Goal: Answer question/provide support

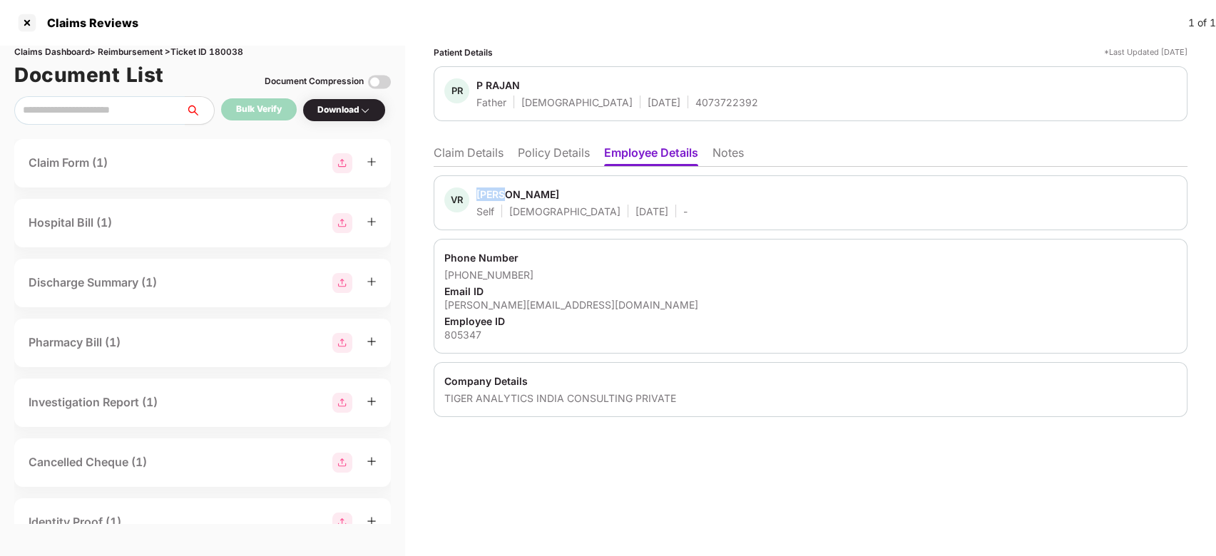
scroll to position [0, 1]
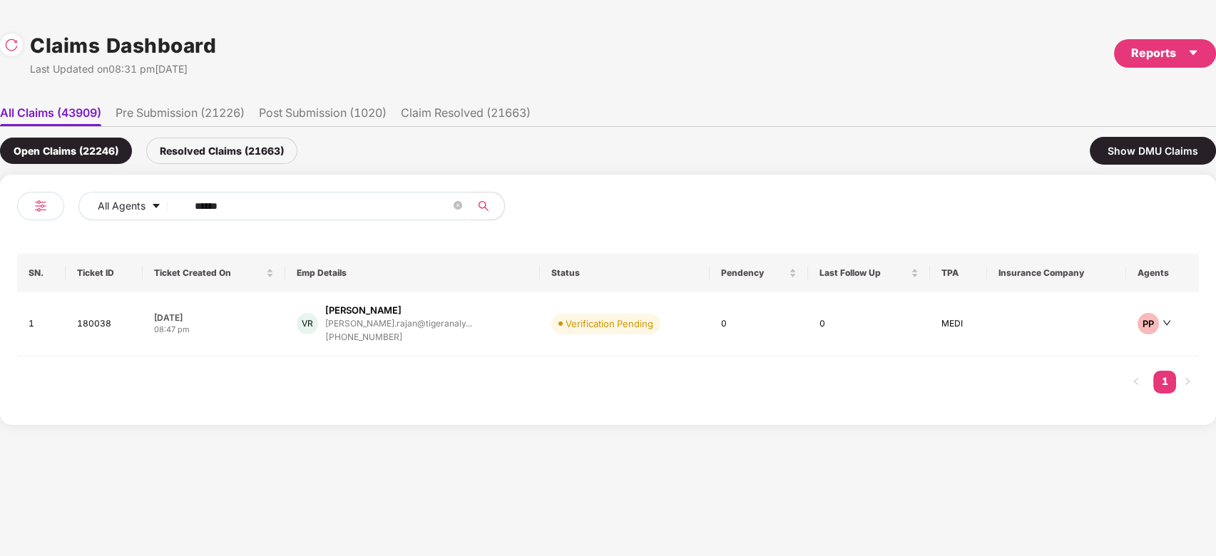
click at [379, 198] on input "******" at bounding box center [323, 205] width 256 height 21
paste input "text"
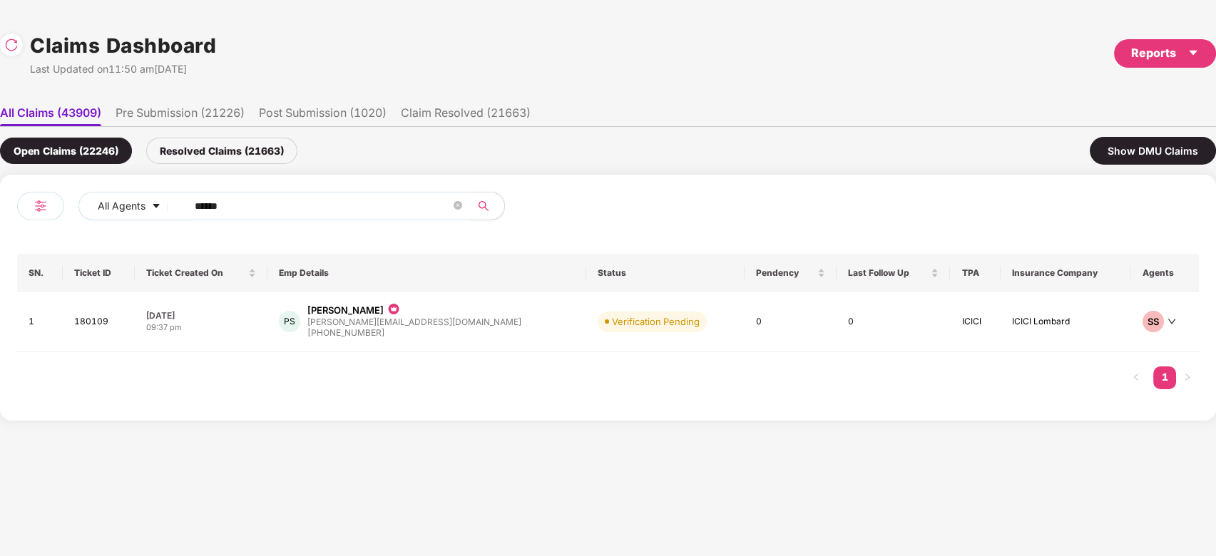
type input "******"
click at [441, 325] on div "PS Parth Shah parth@yecc.tech +919924448788" at bounding box center [427, 322] width 296 height 36
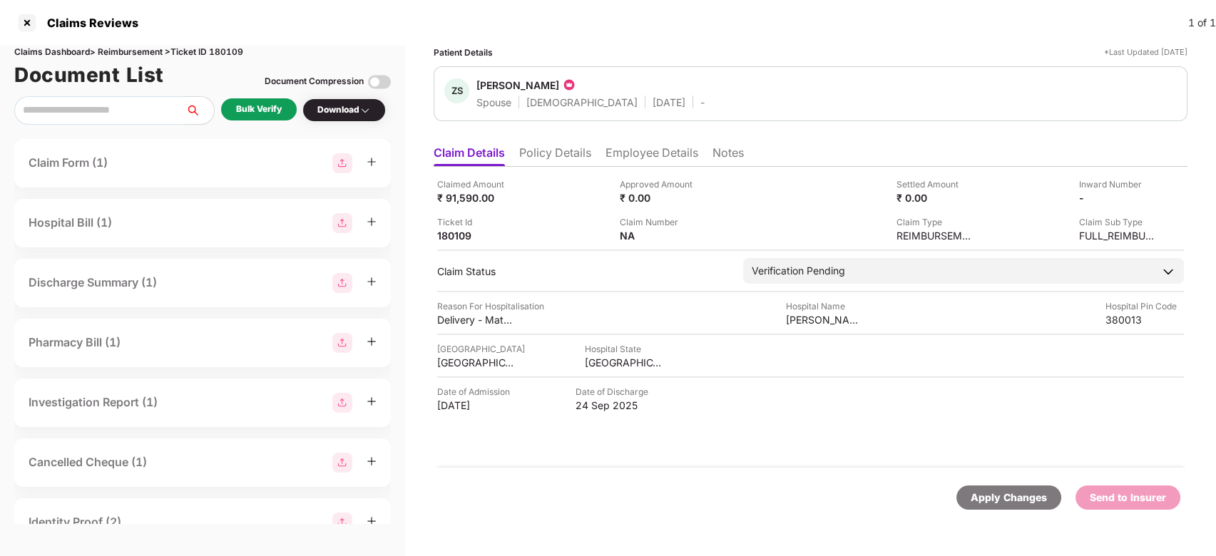
click at [554, 170] on div "Claimed Amount ₹ 91,590.00 Approved Amount ₹ 0.00 Settled Amount ₹ 0.00 Inward …" at bounding box center [811, 317] width 754 height 301
click at [553, 156] on li "Policy Details" at bounding box center [555, 156] width 72 height 21
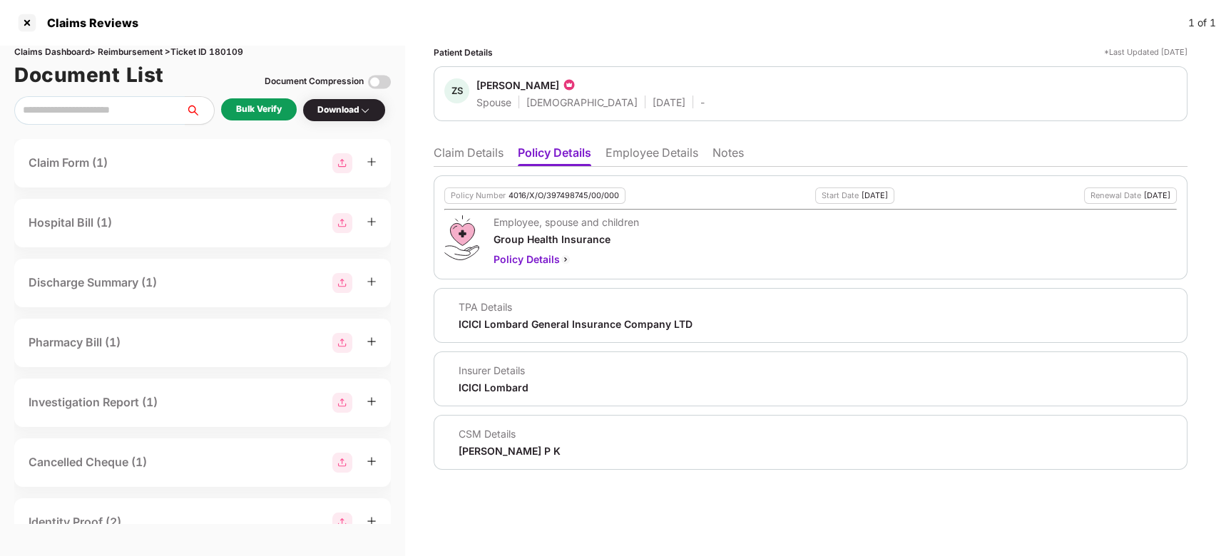
click at [458, 148] on li "Claim Details" at bounding box center [469, 156] width 70 height 21
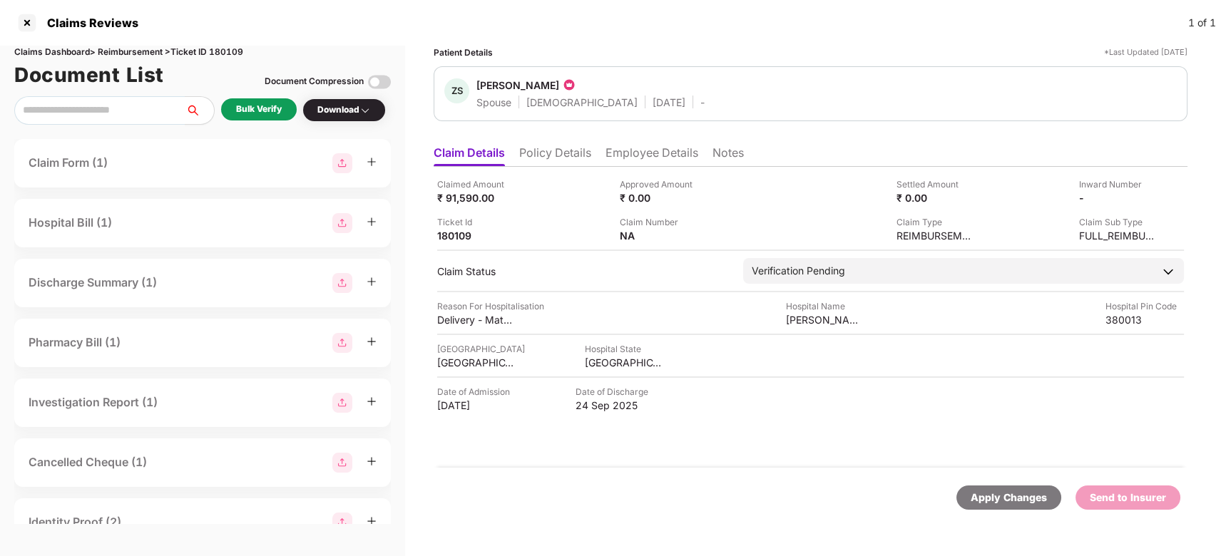
click at [528, 155] on li "Policy Details" at bounding box center [555, 156] width 72 height 21
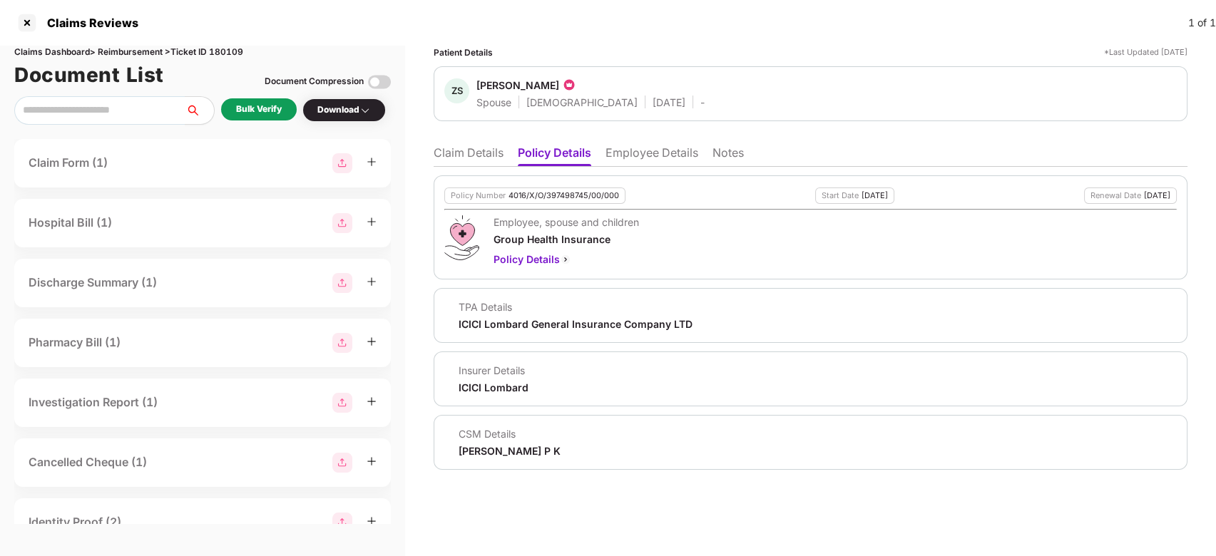
click at [481, 153] on li "Claim Details" at bounding box center [469, 156] width 70 height 21
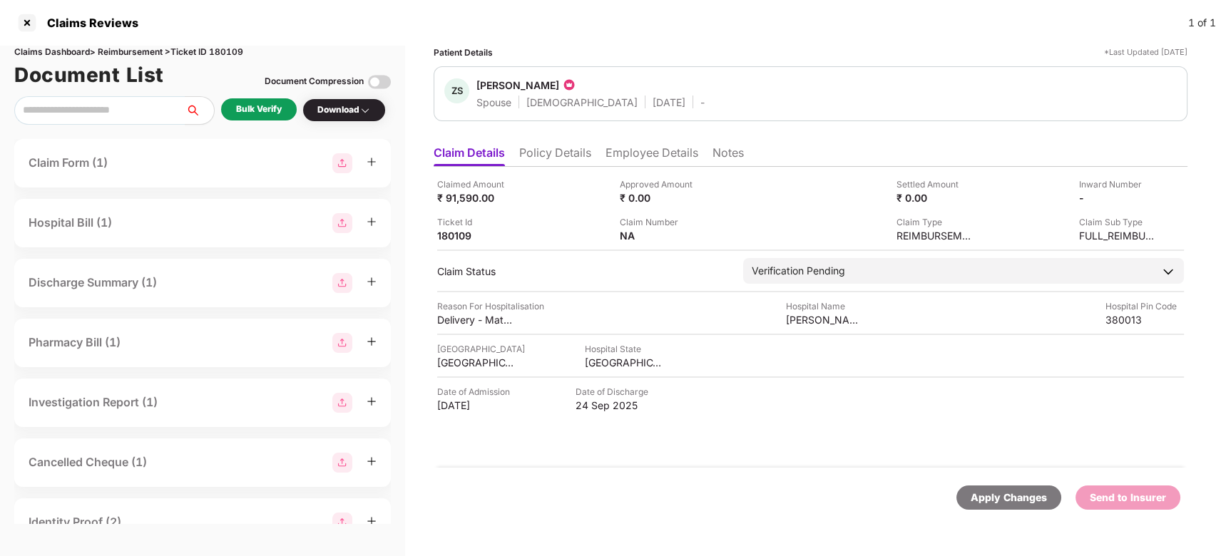
click at [544, 157] on li "Policy Details" at bounding box center [555, 156] width 72 height 21
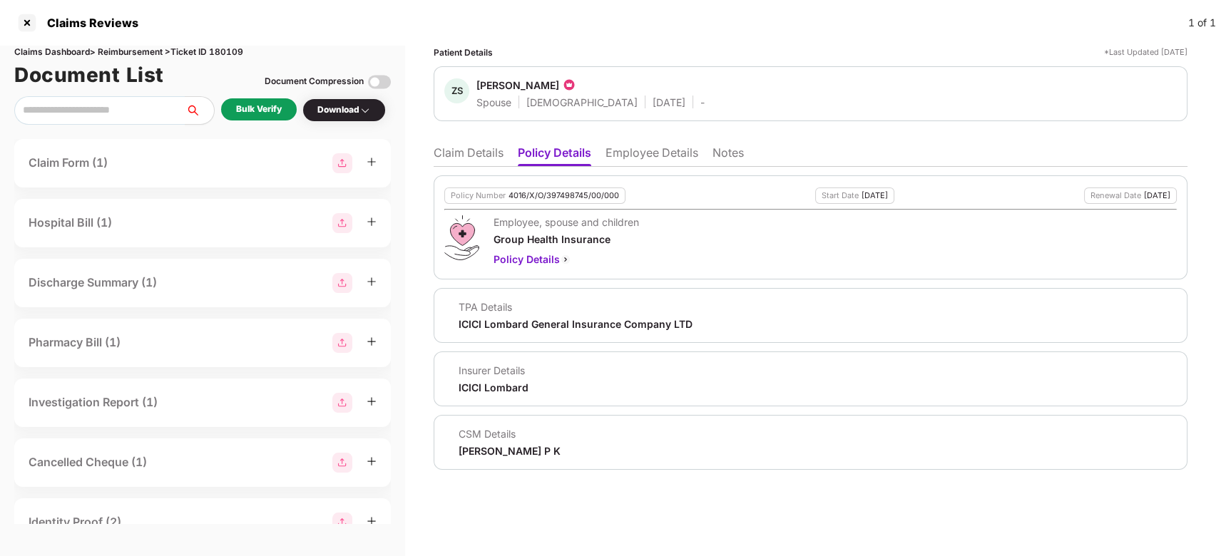
click at [475, 146] on li "Claim Details" at bounding box center [469, 156] width 70 height 21
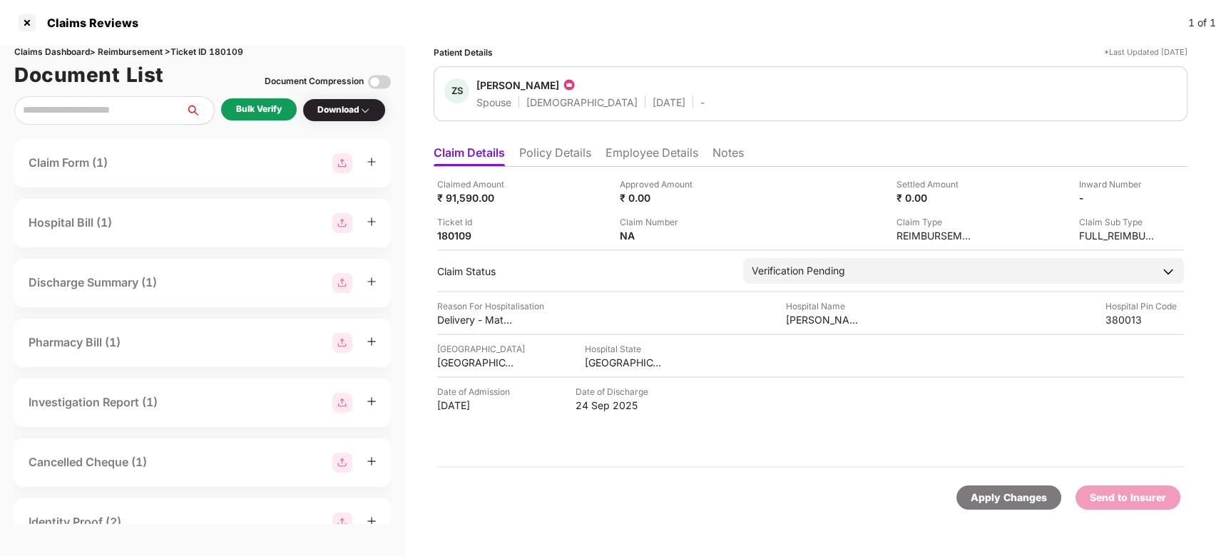
click at [264, 129] on div "Claims Dashboard > Reimbursement > Ticket ID 180109 Document List Document Comp…" at bounding box center [202, 301] width 405 height 511
click at [264, 121] on div "Bulk Verify" at bounding box center [259, 110] width 76 height 24
click at [263, 117] on div "Bulk Verify" at bounding box center [259, 109] width 76 height 22
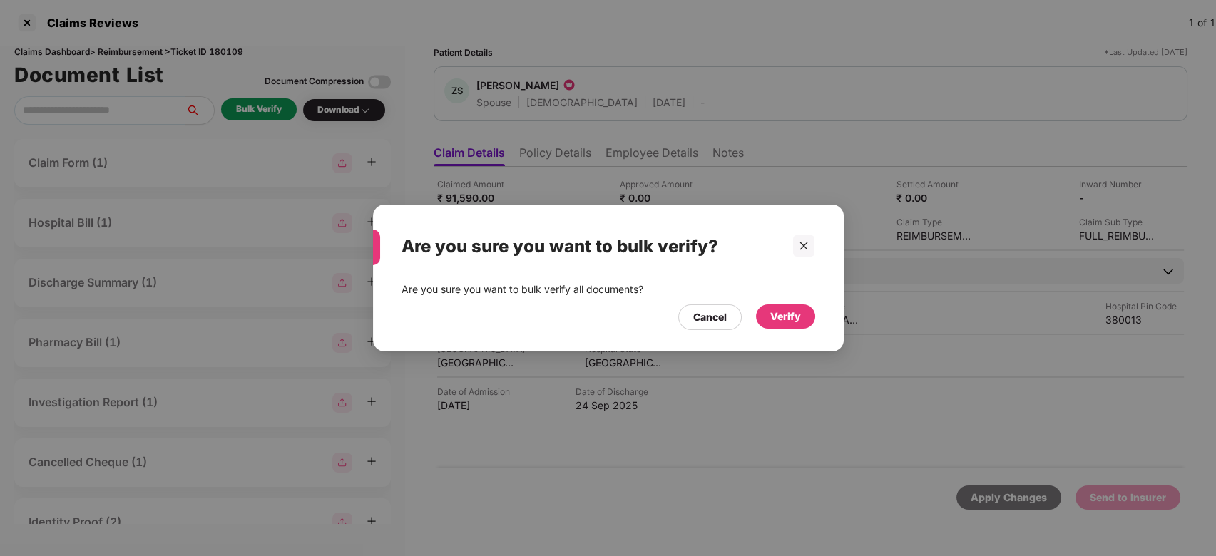
click at [777, 322] on div "Verify" at bounding box center [785, 317] width 31 height 16
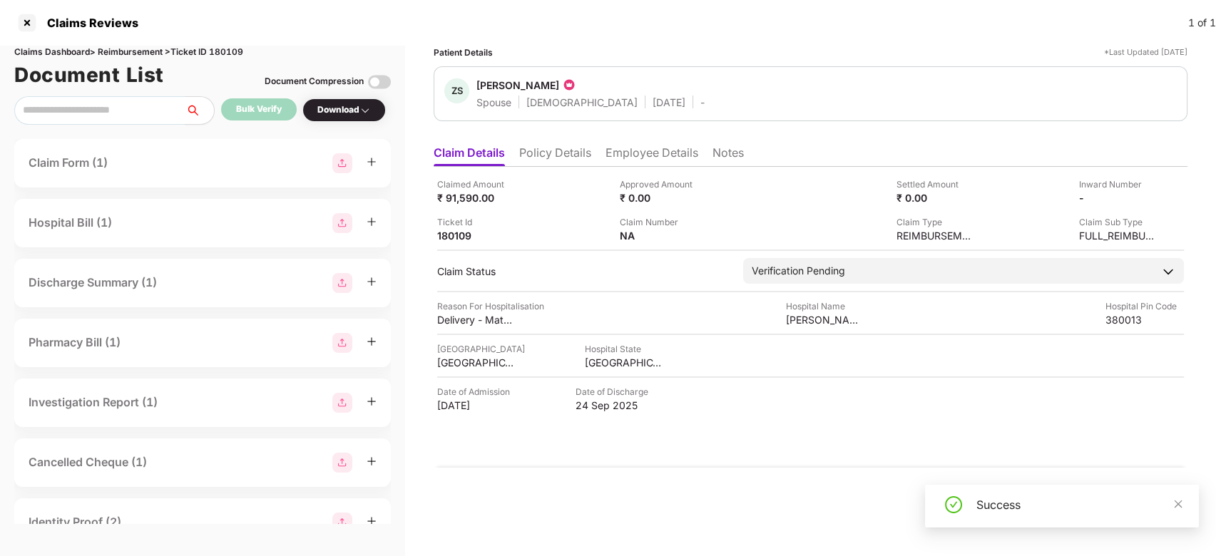
click at [628, 157] on li "Employee Details" at bounding box center [652, 156] width 93 height 21
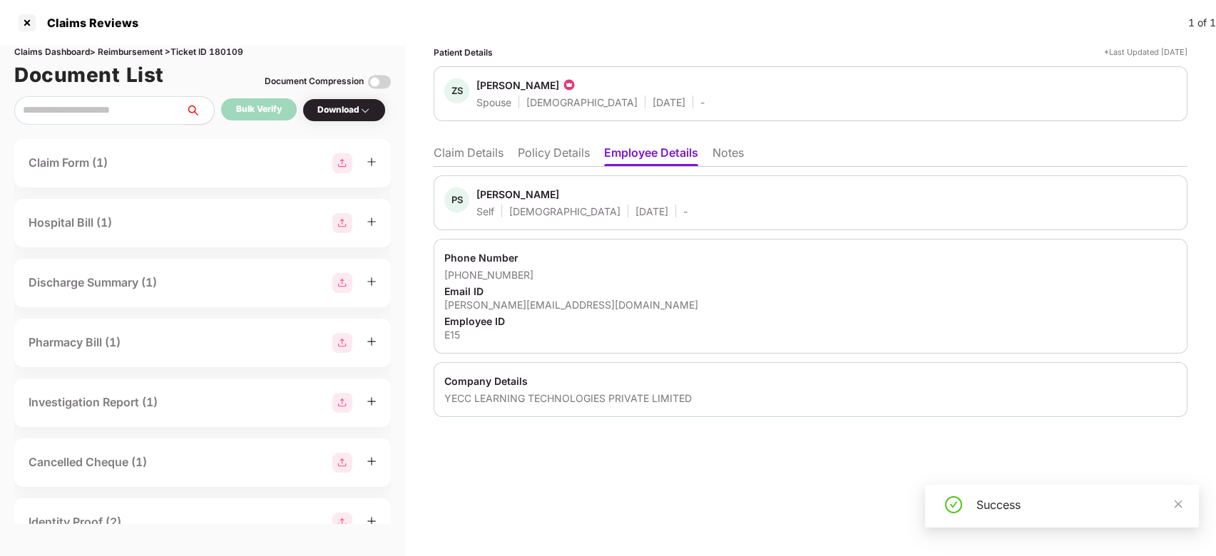
click at [496, 196] on div "[PERSON_NAME]" at bounding box center [517, 195] width 83 height 14
copy div "[PERSON_NAME]"
click at [451, 157] on li "Claim Details" at bounding box center [469, 156] width 70 height 21
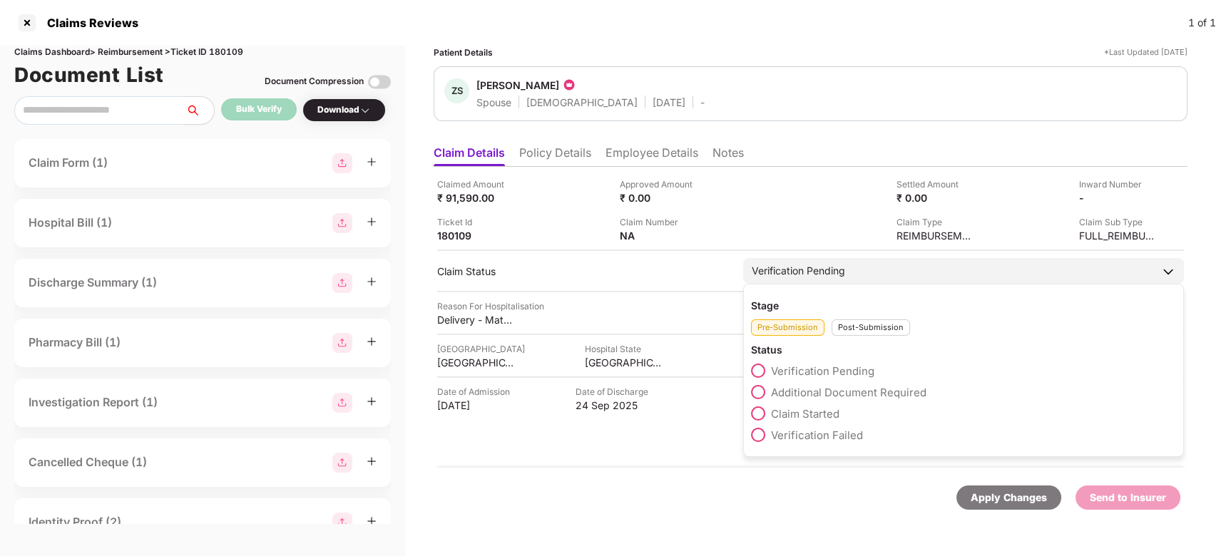
click at [814, 417] on span "Claim Started" at bounding box center [805, 414] width 68 height 14
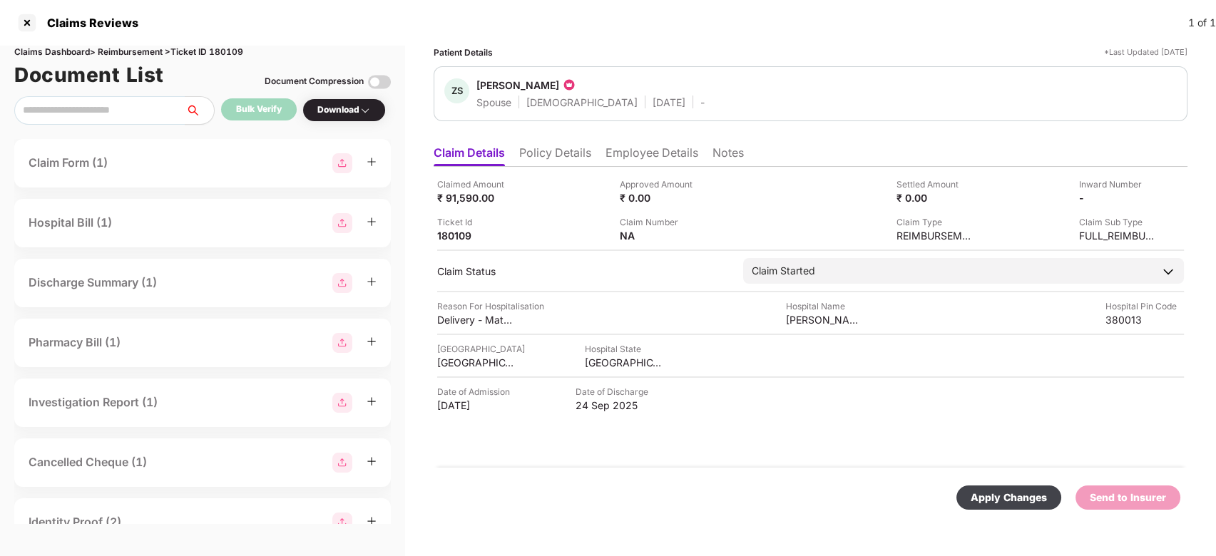
click at [967, 500] on div "Apply Changes" at bounding box center [1009, 498] width 105 height 24
click at [639, 162] on li "Employee Details" at bounding box center [652, 156] width 93 height 21
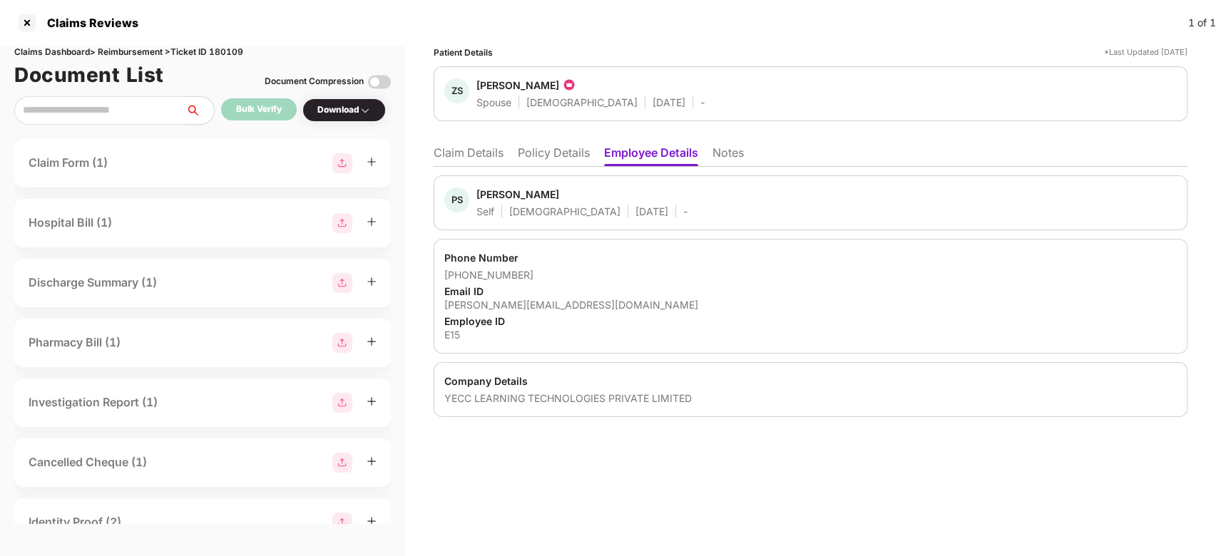
click at [491, 307] on div "[PERSON_NAME][EMAIL_ADDRESS][DOMAIN_NAME]" at bounding box center [810, 305] width 733 height 14
copy div "[PERSON_NAME][EMAIL_ADDRESS][DOMAIN_NAME]"
click at [491, 307] on div "[PERSON_NAME][EMAIL_ADDRESS][DOMAIN_NAME]" at bounding box center [810, 305] width 733 height 14
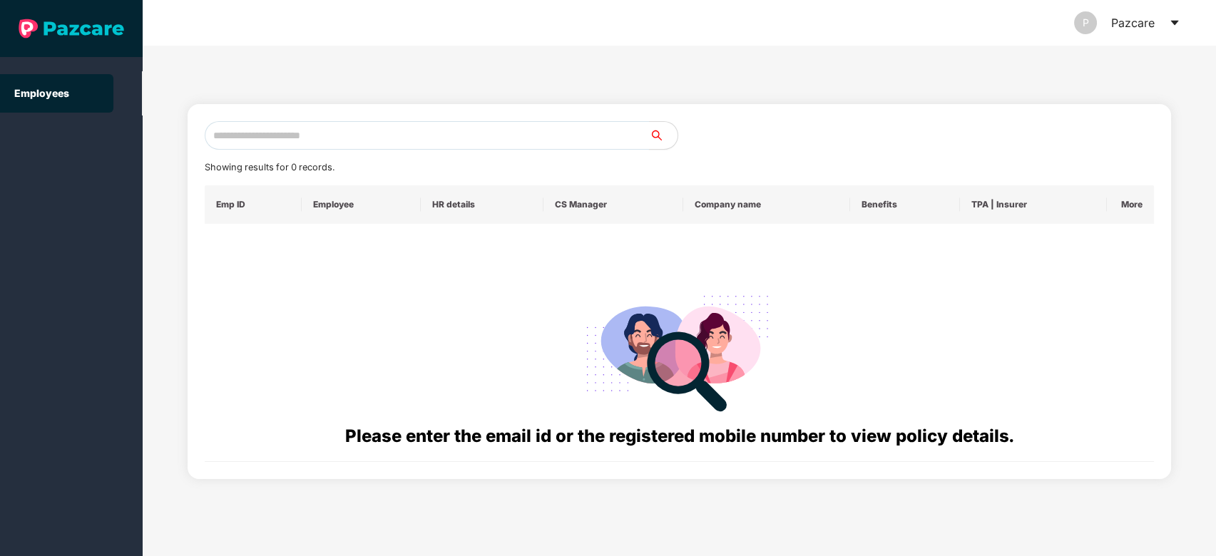
click at [422, 121] on input "text" at bounding box center [427, 135] width 445 height 29
paste input "**********"
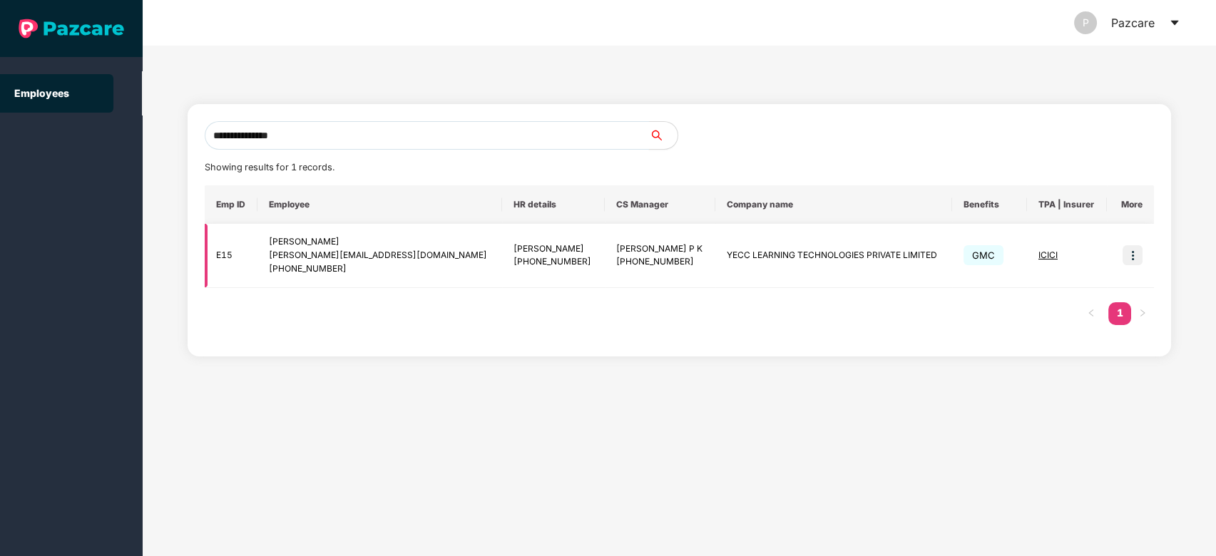
type input "**********"
click at [1135, 261] on img at bounding box center [1133, 255] width 20 height 20
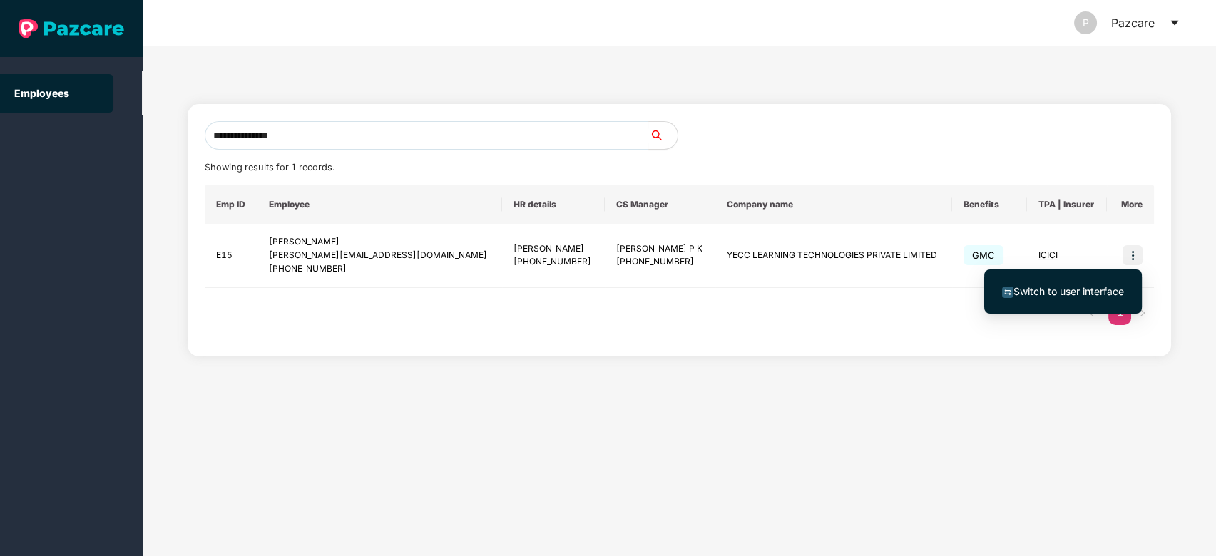
click at [1097, 288] on span "Switch to user interface" at bounding box center [1069, 291] width 111 height 12
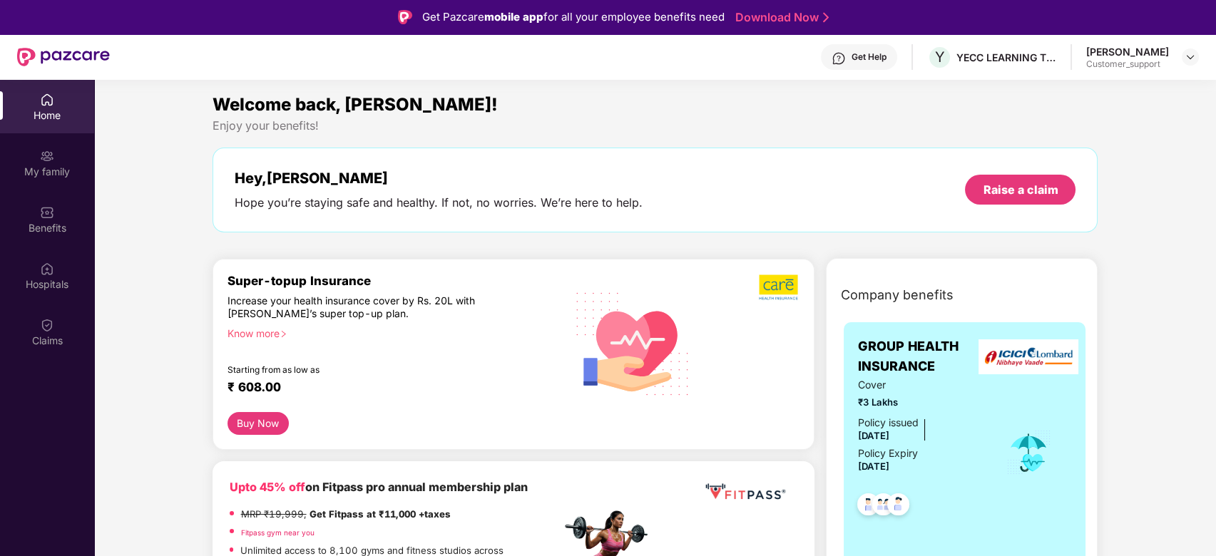
click at [839, 45] on div "Get Help" at bounding box center [859, 57] width 76 height 26
